Goal: Information Seeking & Learning: Compare options

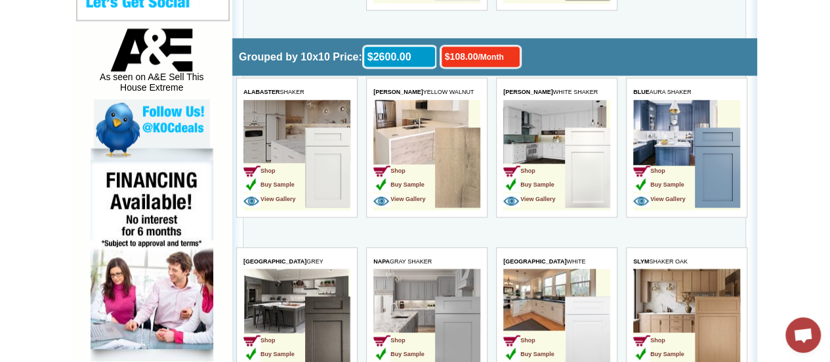
scroll to position [682, 0]
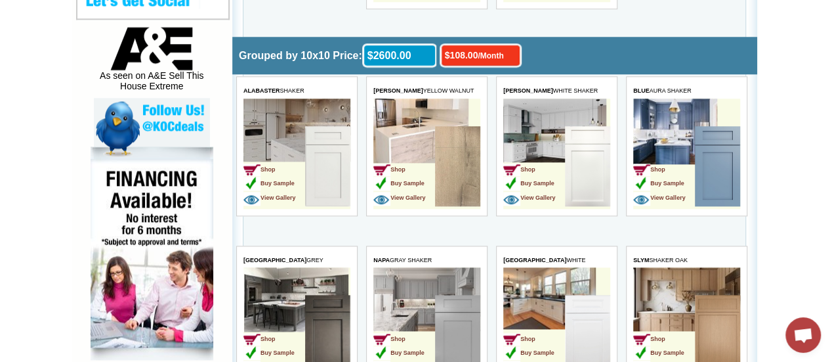
click at [457, 171] on img at bounding box center [457, 166] width 45 height 80
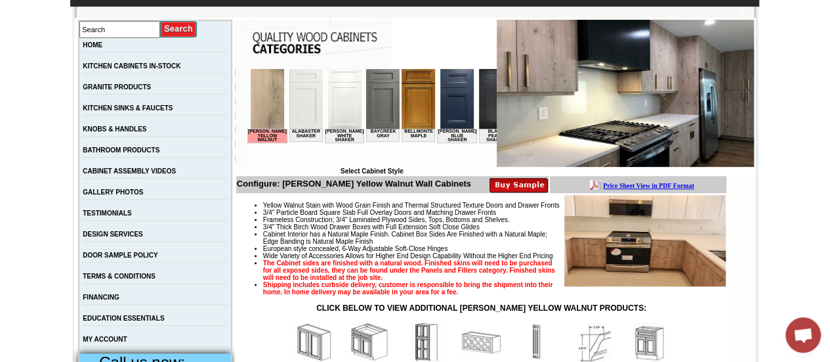
scroll to position [236, 0]
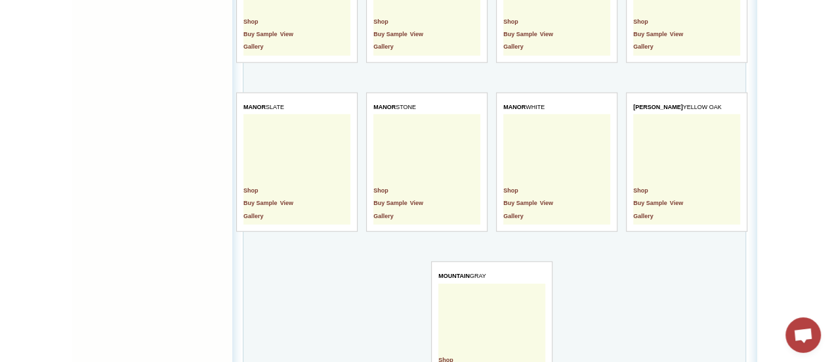
scroll to position [1654, 0]
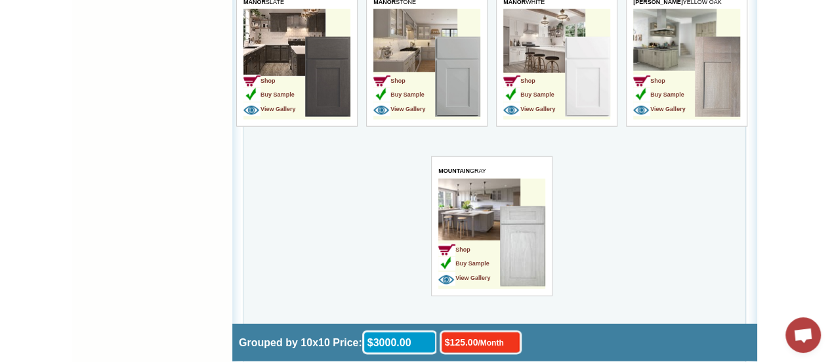
click at [712, 100] on img at bounding box center [717, 77] width 45 height 80
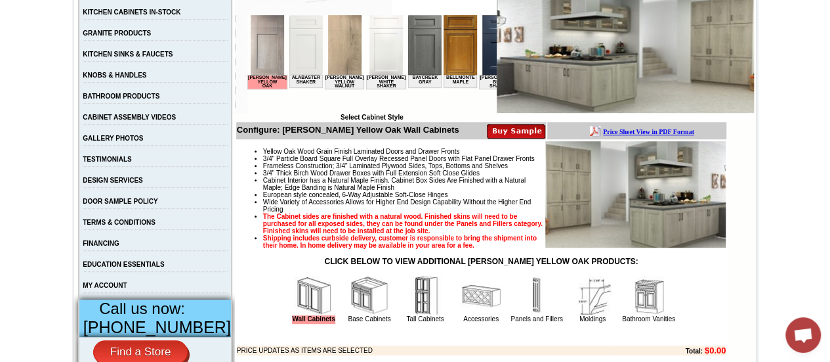
scroll to position [289, 0]
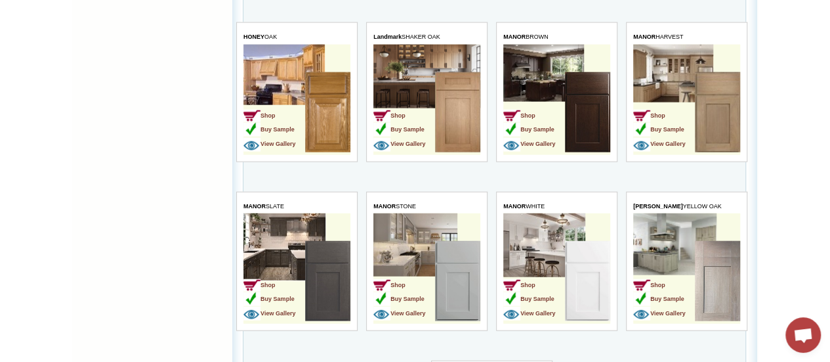
scroll to position [1496, 0]
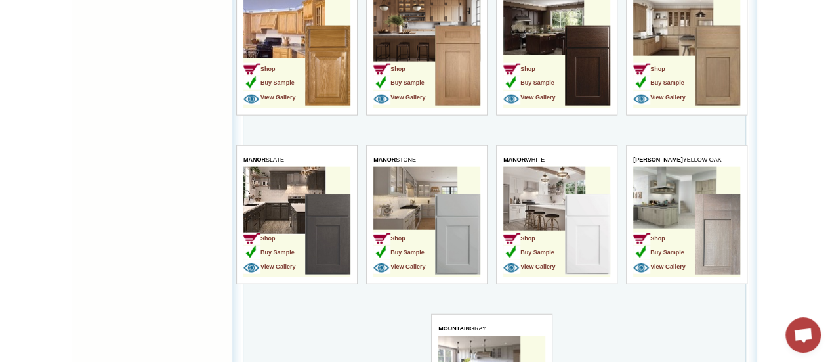
click at [466, 238] on img at bounding box center [457, 234] width 45 height 80
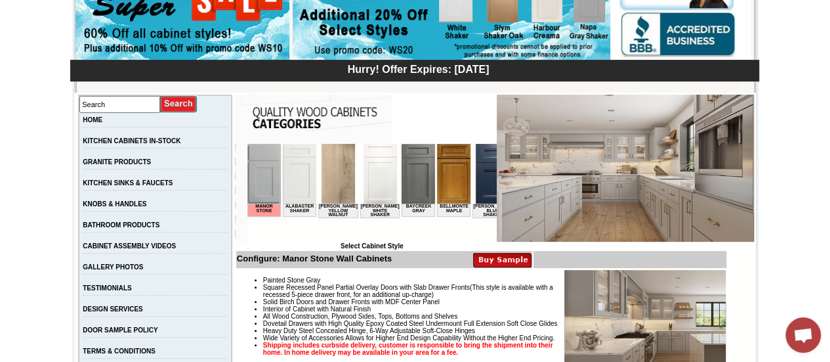
scroll to position [184, 0]
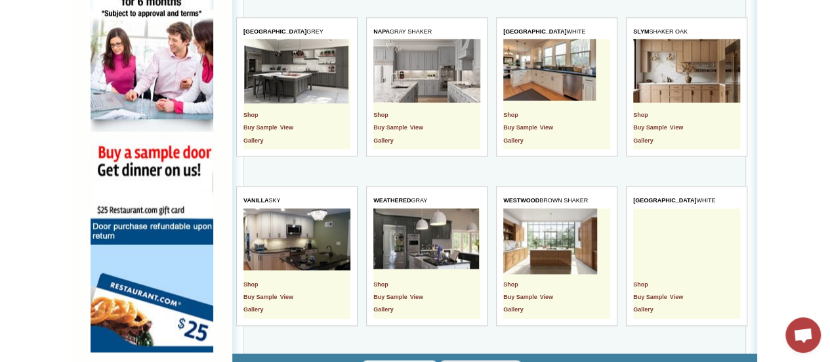
scroll to position [919, 0]
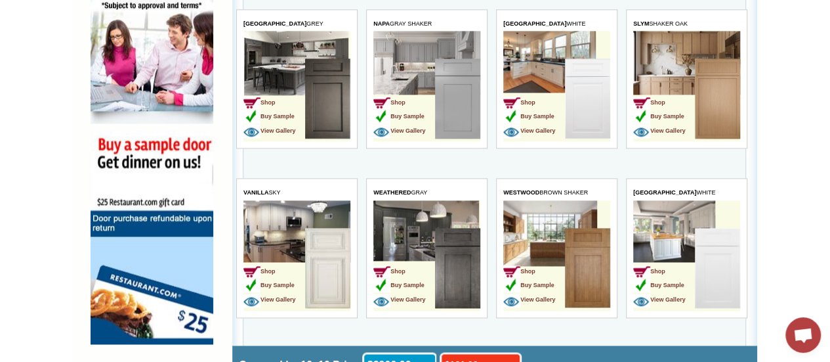
click at [470, 106] on img at bounding box center [457, 98] width 45 height 80
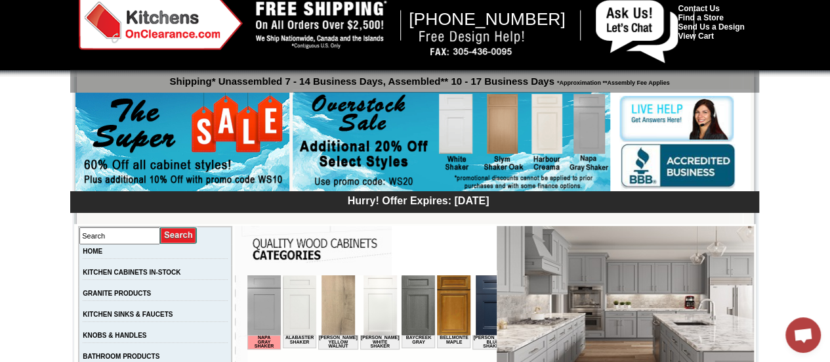
scroll to position [210, 0]
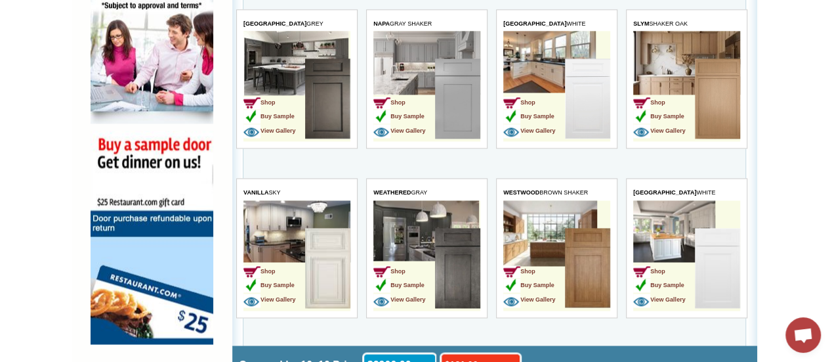
click at [387, 62] on td "Shop Buy Sample View Gallery" at bounding box center [404, 99] width 62 height 83
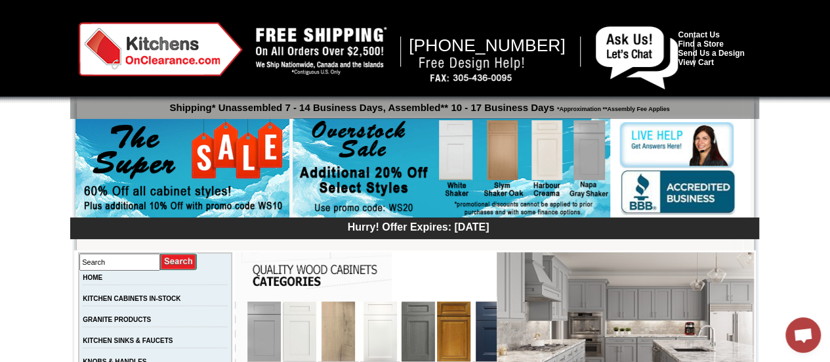
click at [604, 325] on img at bounding box center [625, 325] width 257 height 147
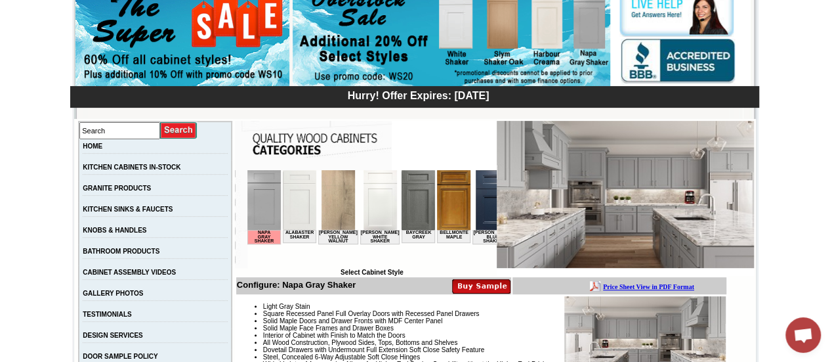
scroll to position [105, 0]
